Goal: Complete application form

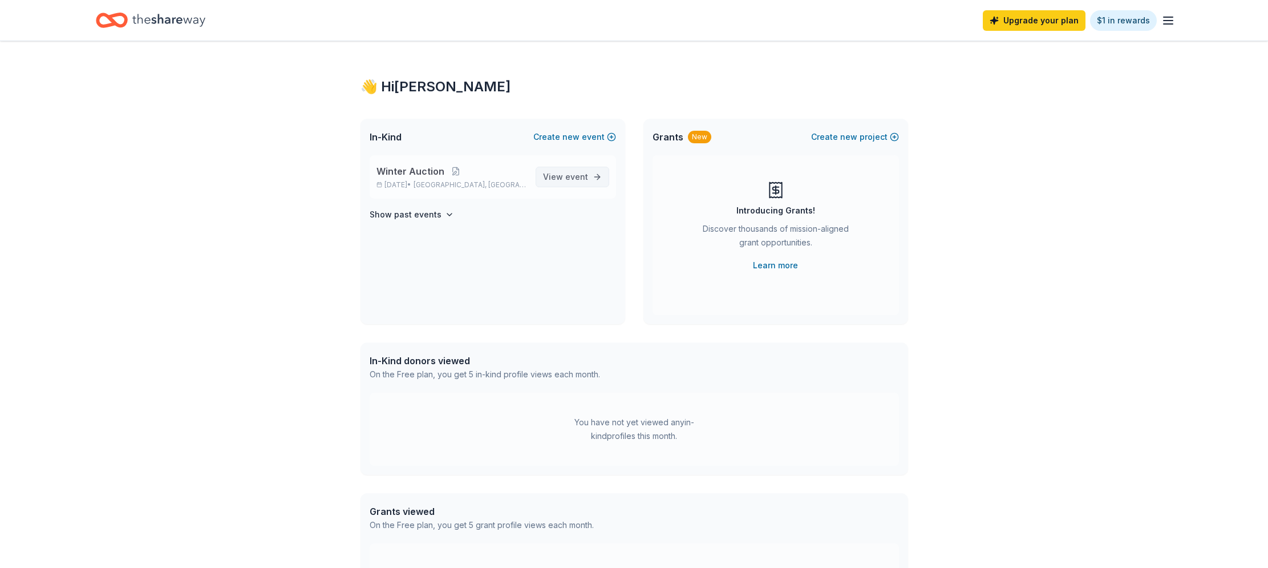
click at [568, 180] on span "event" at bounding box center [576, 177] width 23 height 10
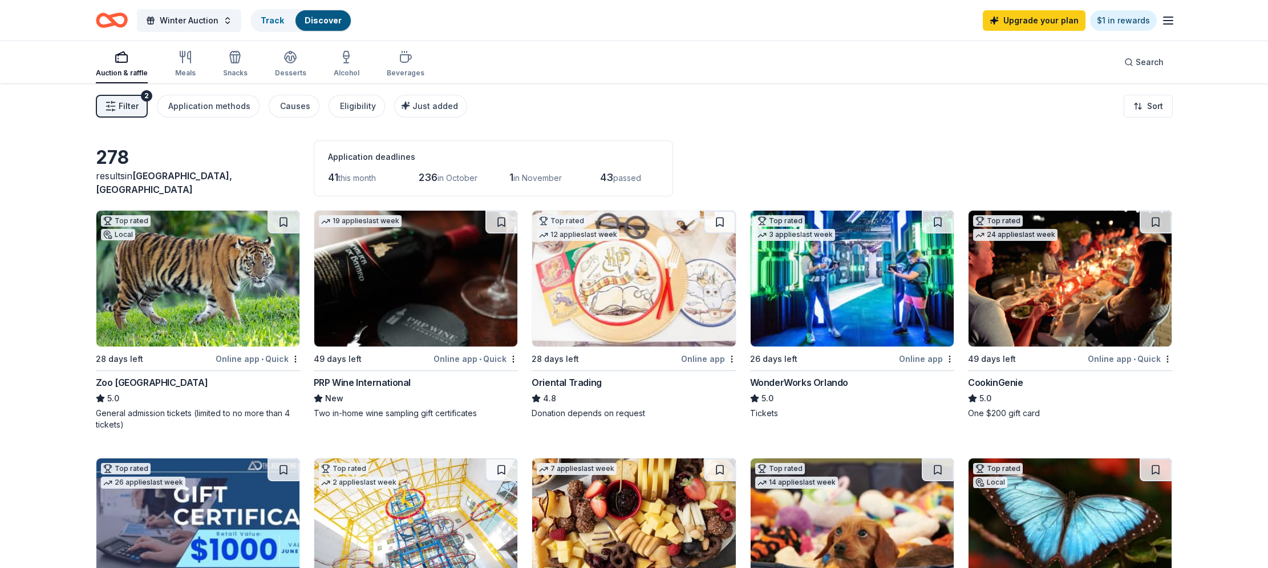
click at [409, 244] on img at bounding box center [415, 278] width 203 height 136
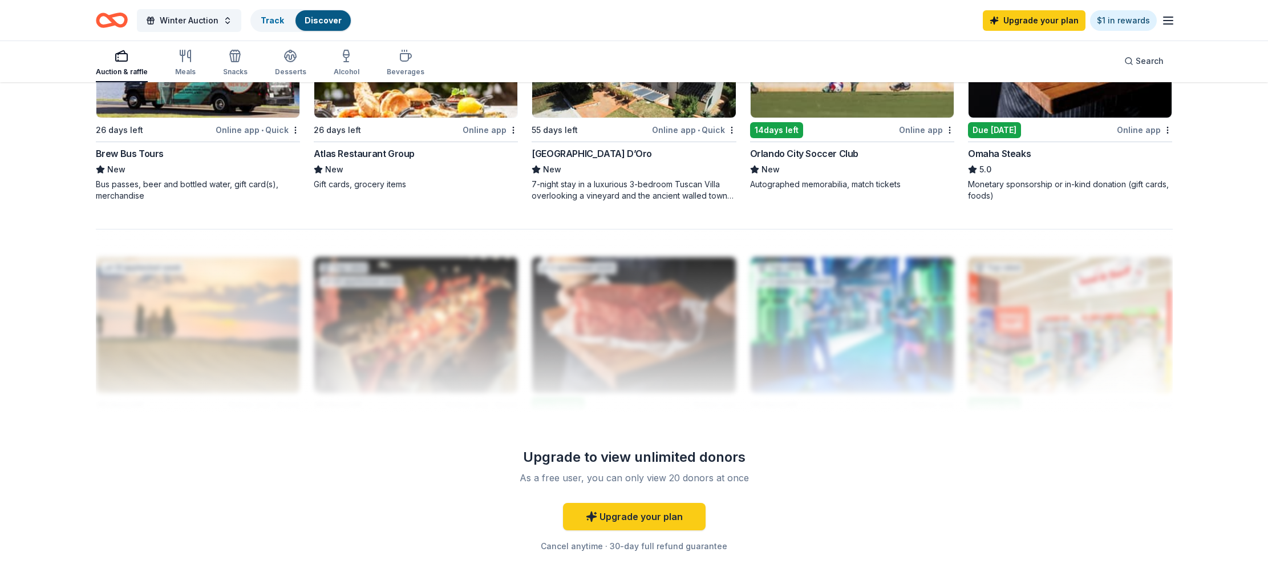
scroll to position [773, 0]
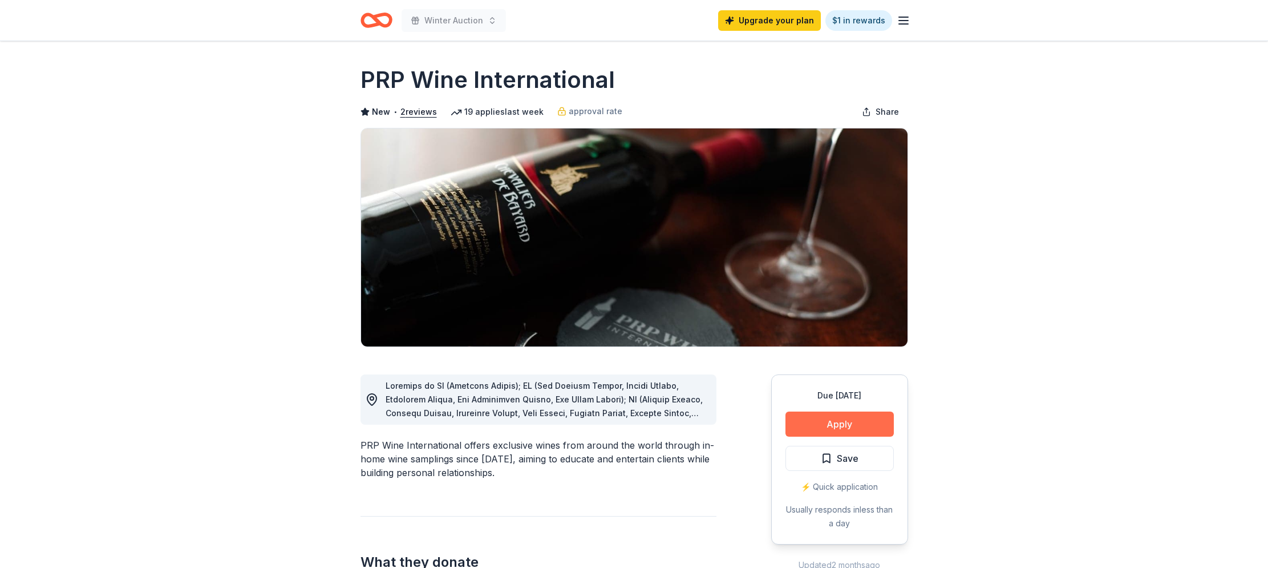
click at [844, 431] on button "Apply" at bounding box center [839, 423] width 108 height 25
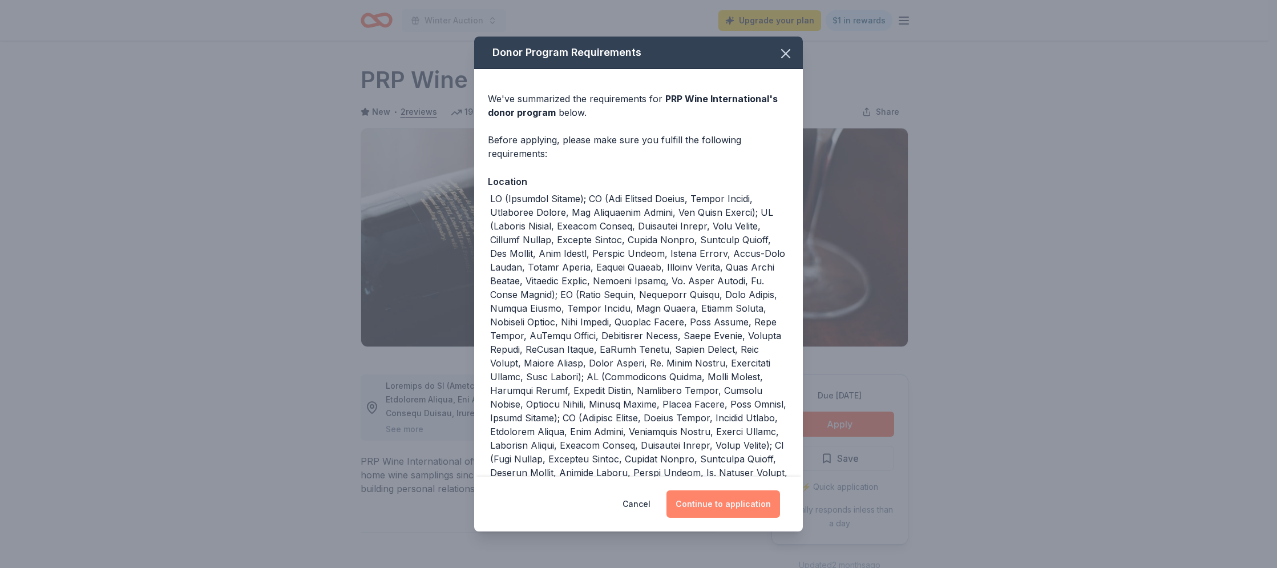
click at [735, 507] on button "Continue to application" at bounding box center [723, 503] width 114 height 27
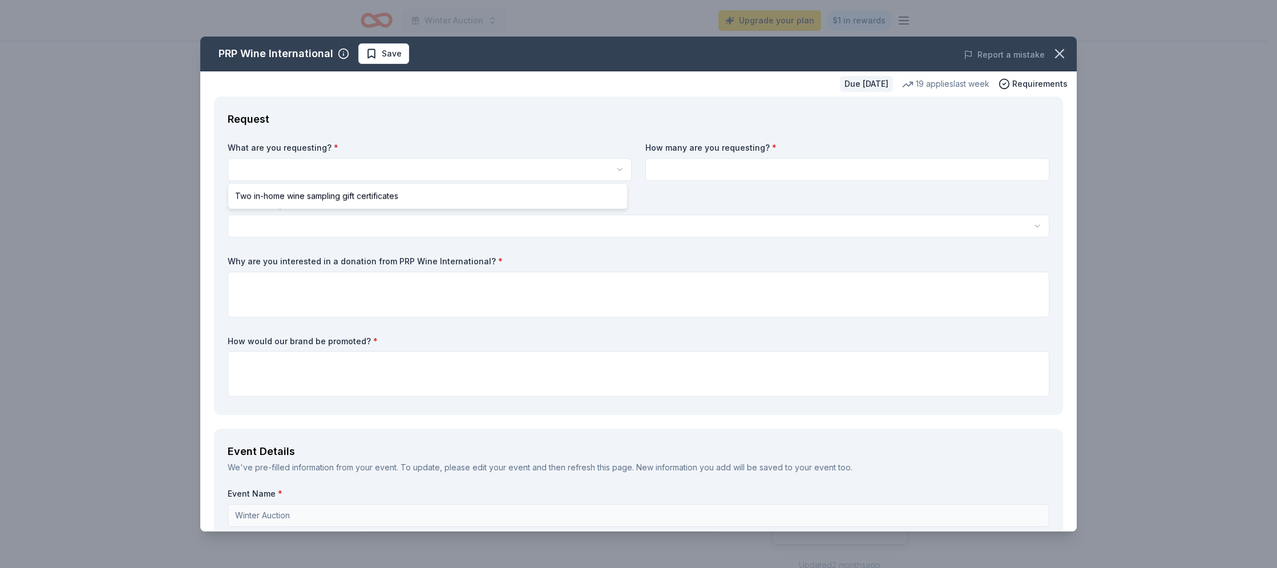
click at [261, 168] on html "Winter Auction Upgrade your plan $1 in rewards Due [DATE] Share PRP Wine Intern…" at bounding box center [638, 284] width 1277 height 568
select select "Two in-home wine sampling gift certificates"
click at [761, 168] on input at bounding box center [847, 169] width 404 height 23
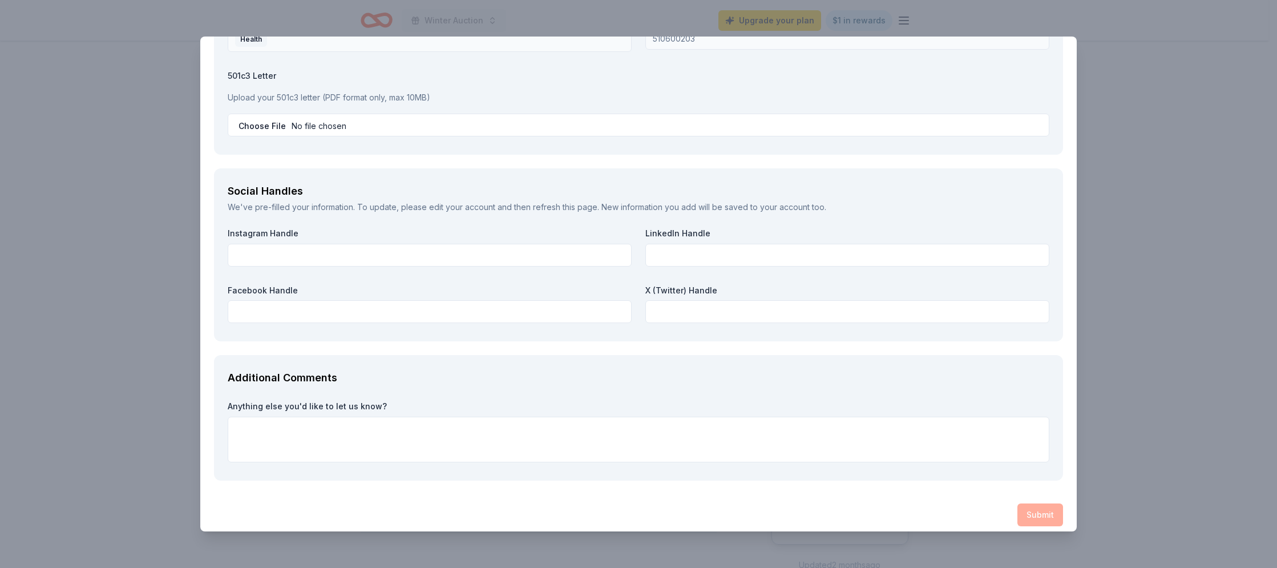
scroll to position [1231, 0]
